Goal: Use online tool/utility: Use online tool/utility

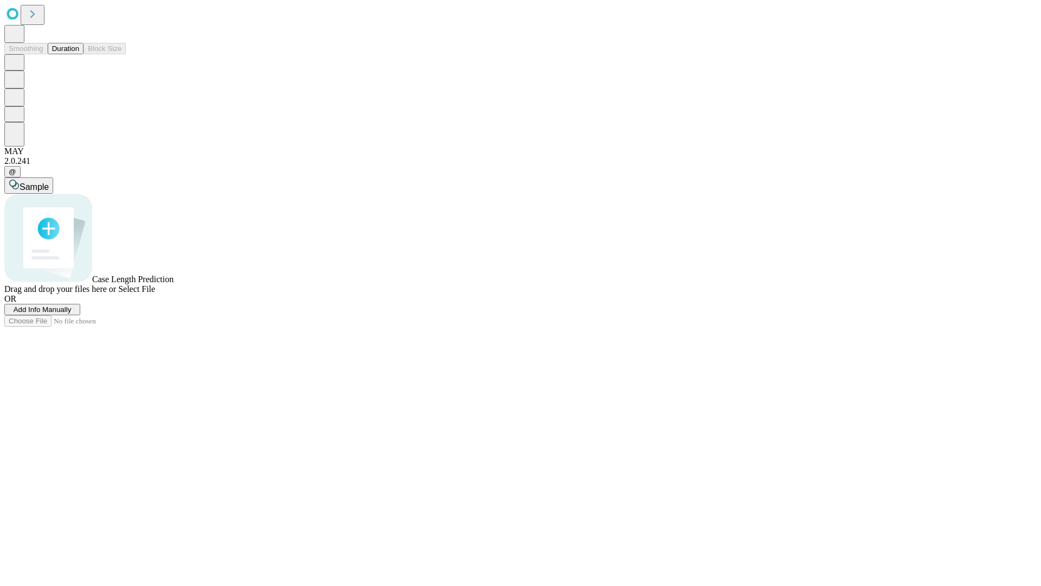
click at [79, 54] on button "Duration" at bounding box center [66, 48] width 36 height 11
click at [155, 293] on span "Select File" at bounding box center [136, 288] width 37 height 9
